Goal: Check status: Check status

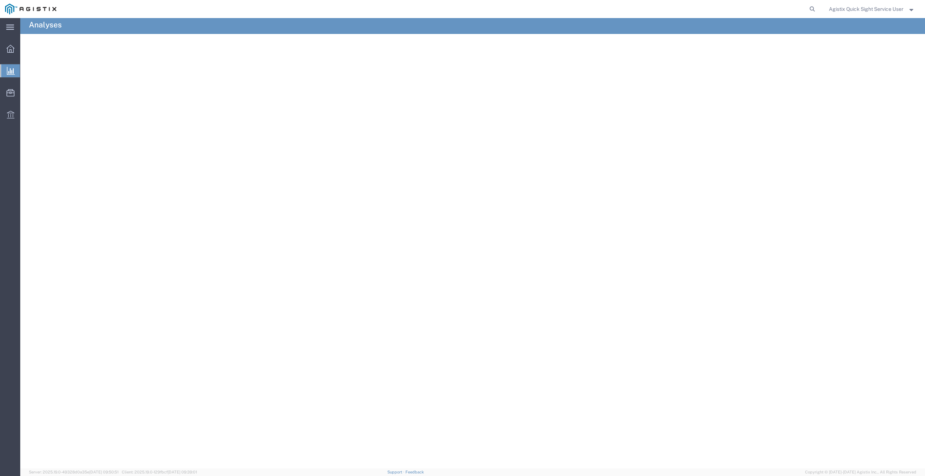
scroll to position [2, 0]
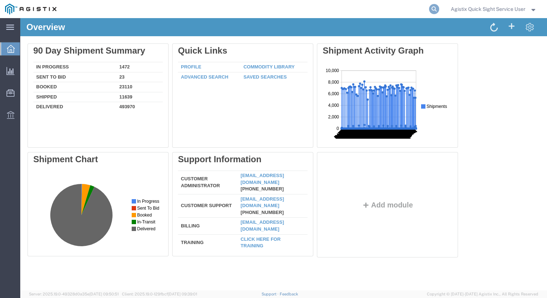
click at [433, 5] on icon at bounding box center [434, 9] width 10 height 10
click at [409, 11] on input "search" at bounding box center [319, 8] width 220 height 17
paste input "56157144"
type input "56157144"
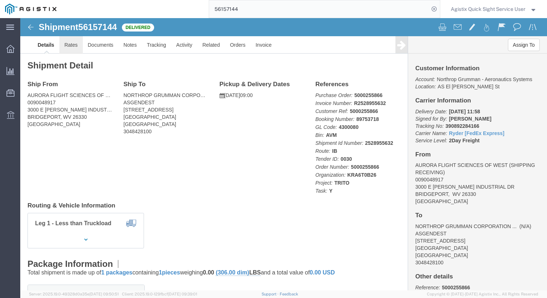
click link "Rates"
